Goal: Use online tool/utility

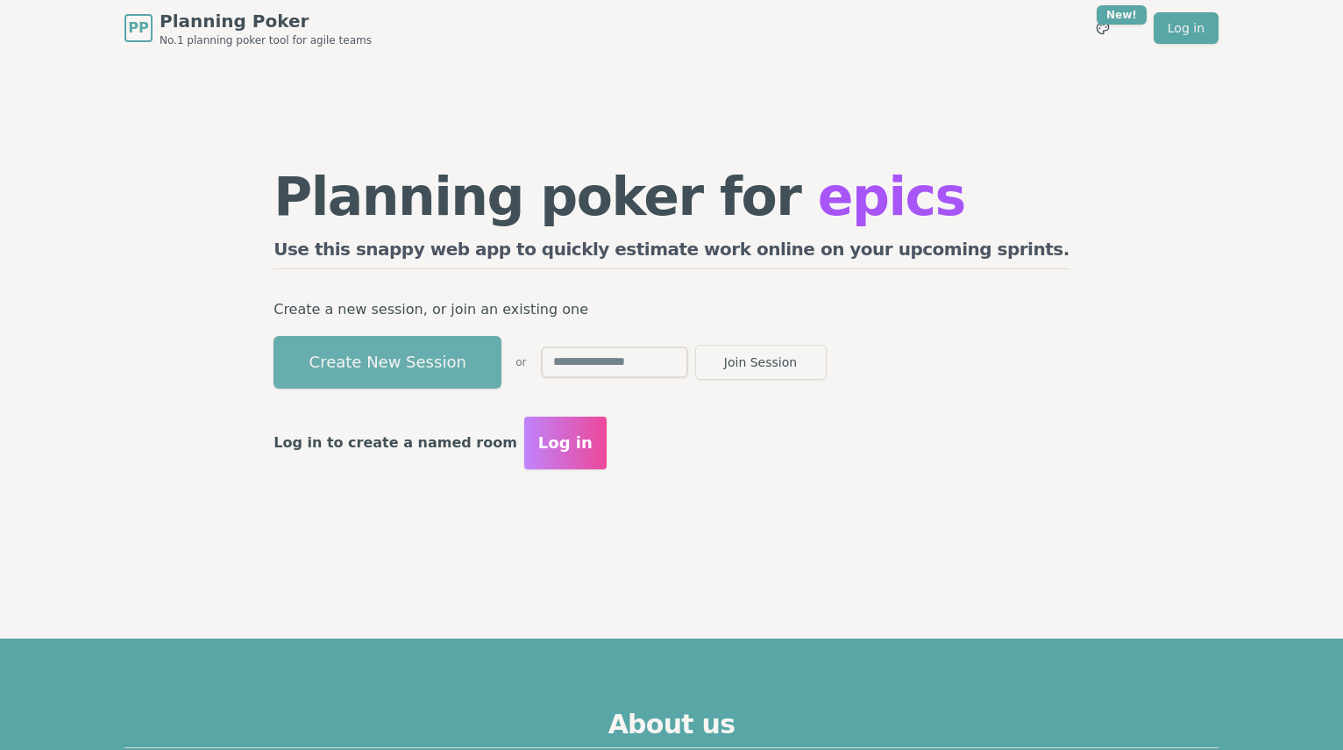
click at [440, 378] on button "Create New Session" at bounding box center [388, 362] width 228 height 53
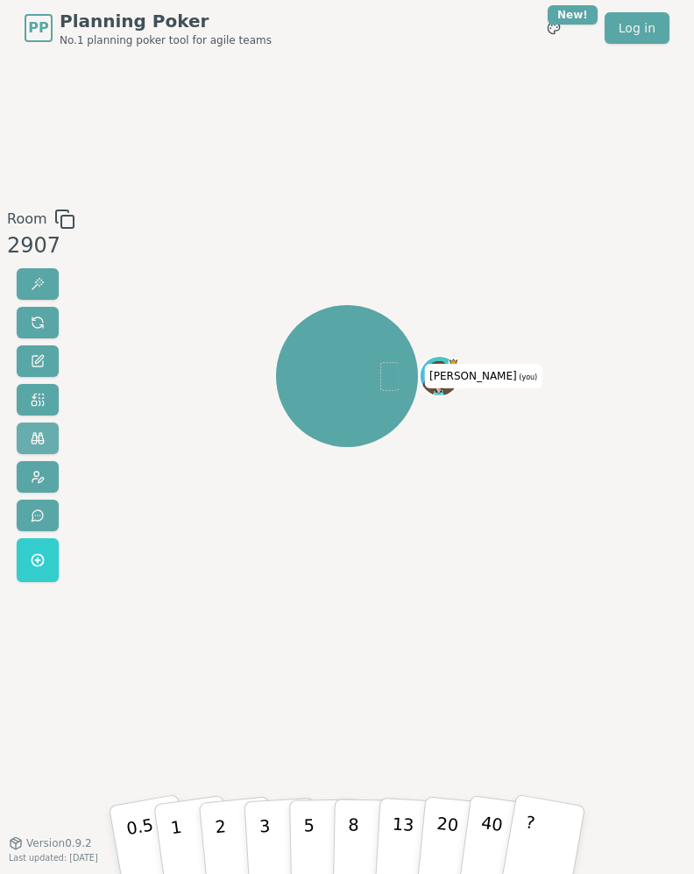
click at [46, 434] on button at bounding box center [38, 439] width 42 height 32
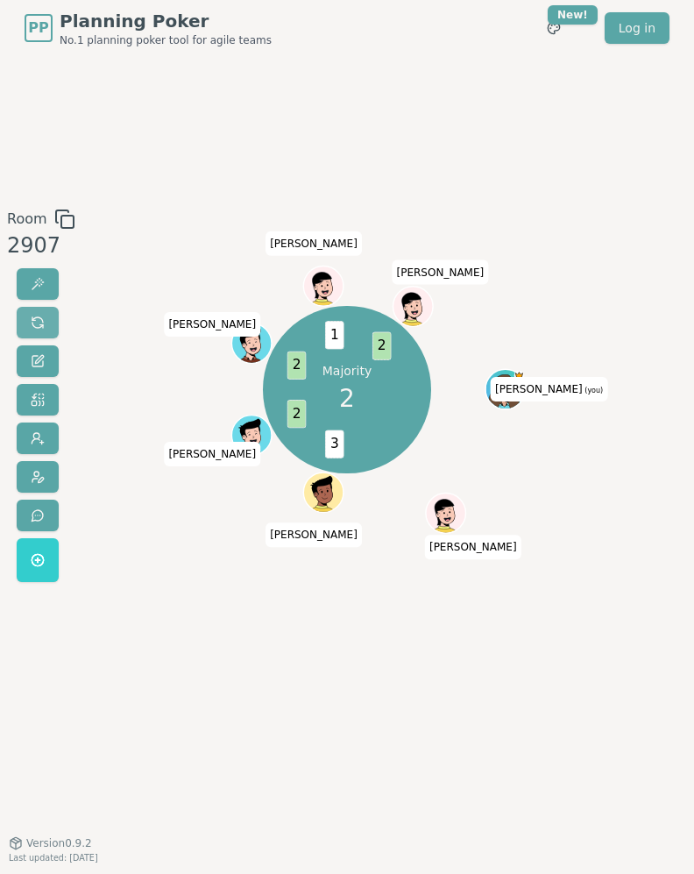
click at [31, 319] on span at bounding box center [38, 323] width 14 height 14
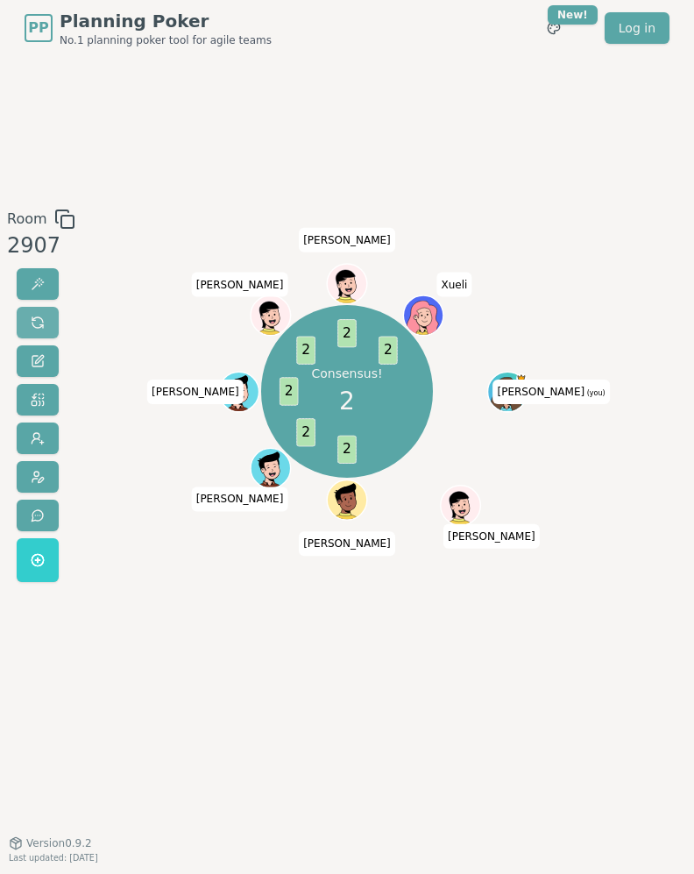
click at [42, 327] on span at bounding box center [38, 323] width 14 height 14
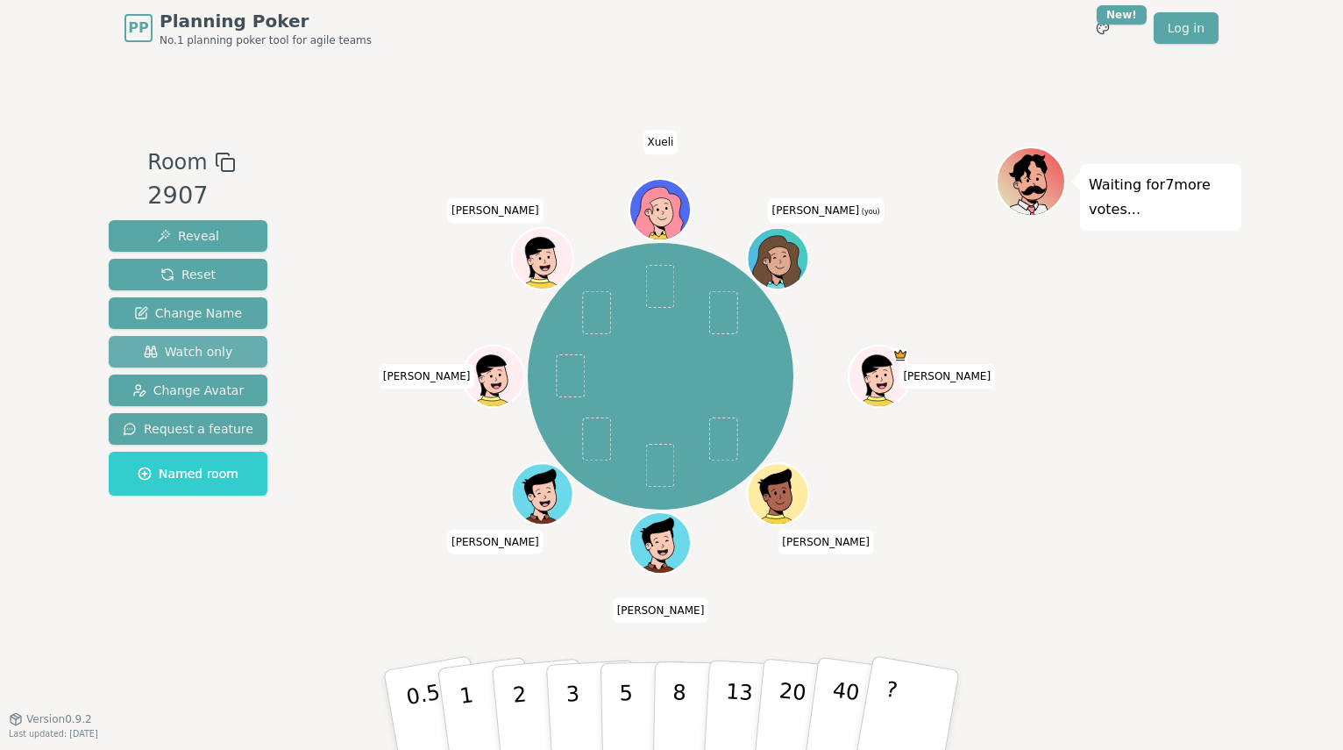
click at [196, 364] on button "Watch only" at bounding box center [188, 352] width 159 height 32
